Goal: Transaction & Acquisition: Book appointment/travel/reservation

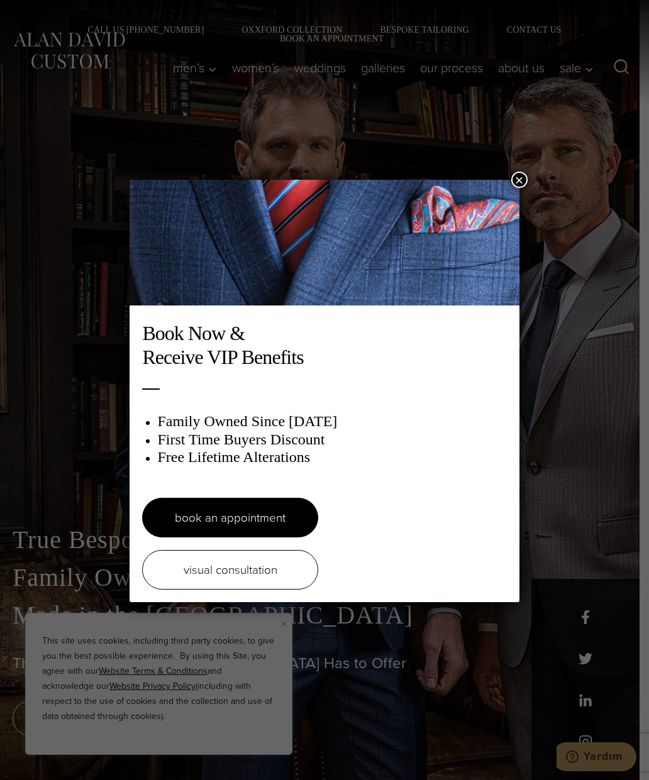
click at [515, 176] on button "×" at bounding box center [519, 180] width 16 height 16
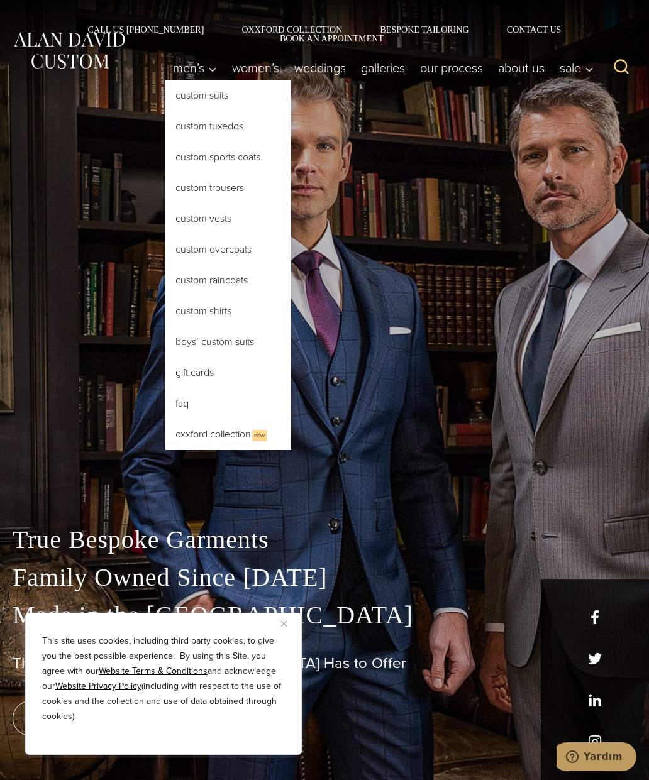
click at [221, 121] on link "Custom Tuxedos" at bounding box center [228, 126] width 126 height 30
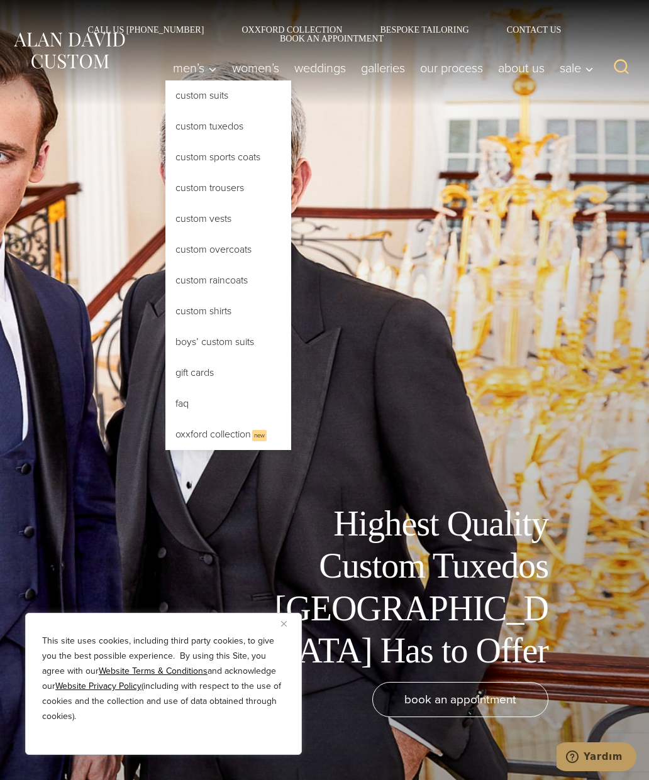
click at [218, 430] on link "Oxxford Collection New" at bounding box center [228, 434] width 126 height 31
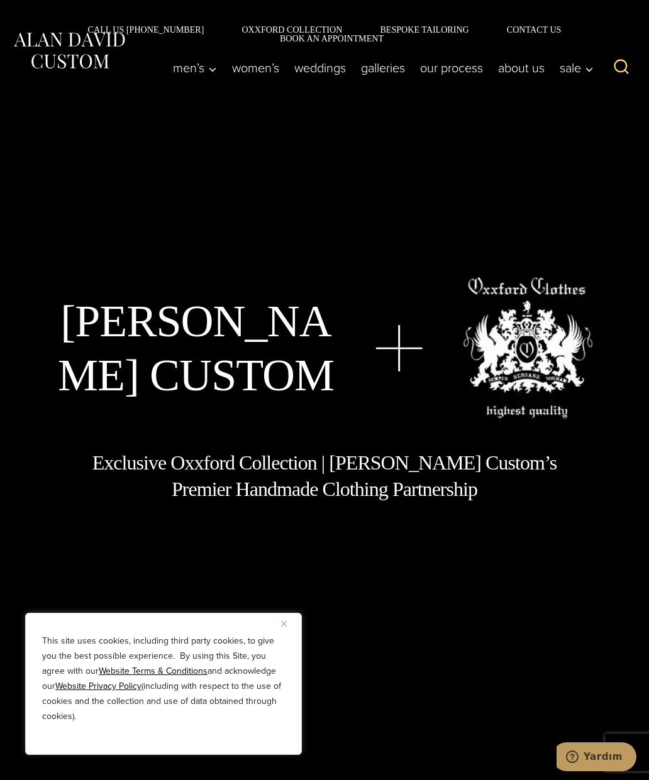
click at [285, 623] on img "Close" at bounding box center [284, 624] width 6 height 6
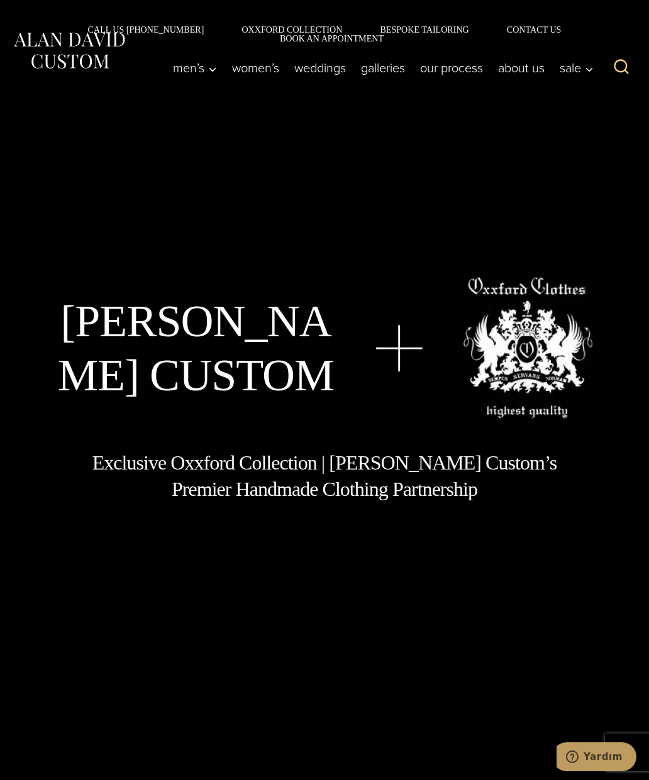
click at [192, 80] on div "Men’s Custom Suits Custom Tuxedos Custom Sports Coats Custom Trousers Custom Ve…" at bounding box center [382, 68] width 434 height 50
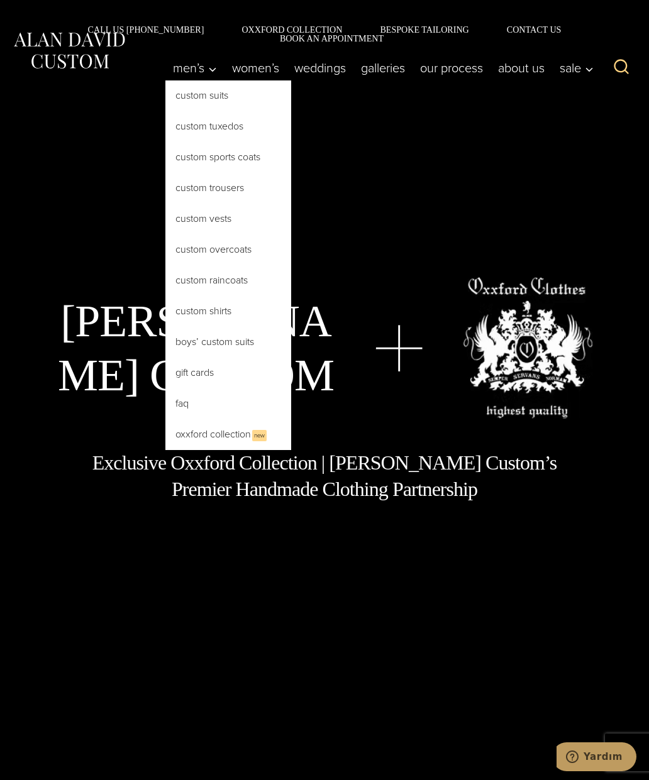
click at [236, 150] on link "Custom Sports Coats" at bounding box center [228, 157] width 126 height 30
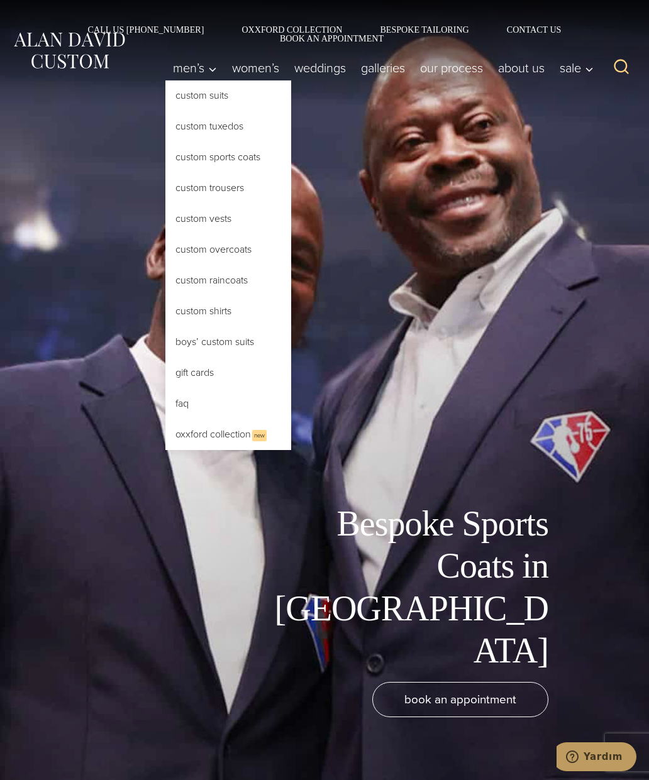
click at [208, 297] on link "Custom Shirts" at bounding box center [228, 311] width 126 height 30
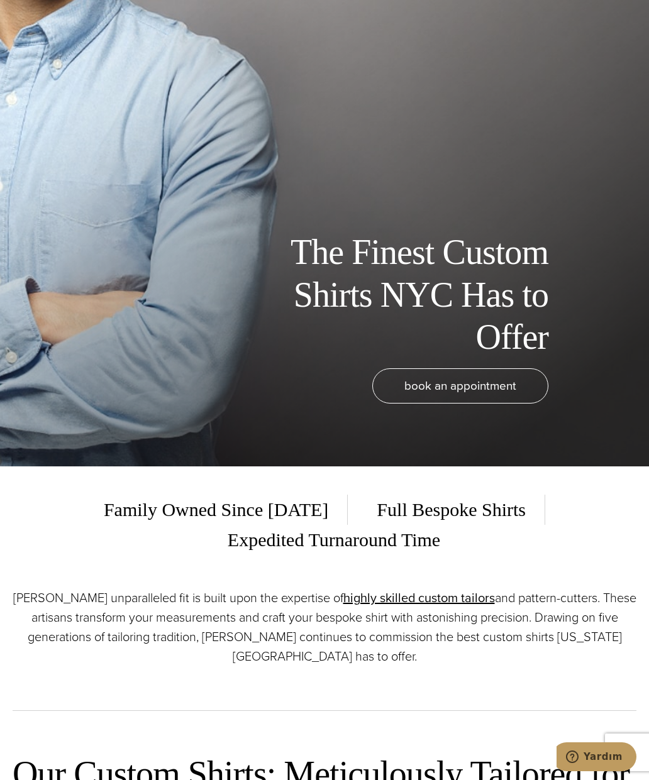
scroll to position [300, 0]
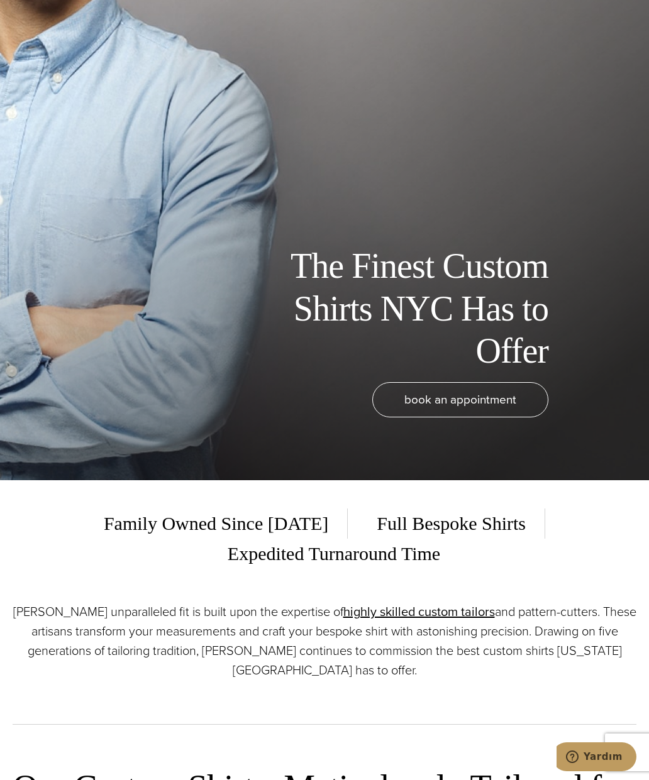
click at [490, 408] on span "book an appointment" at bounding box center [460, 399] width 112 height 18
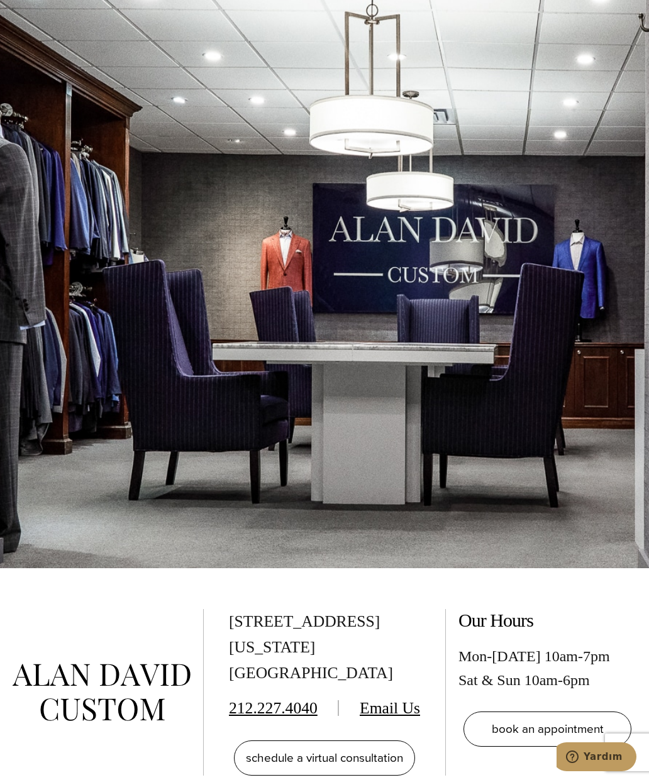
scroll to position [2688, 0]
